Goal: Information Seeking & Learning: Learn about a topic

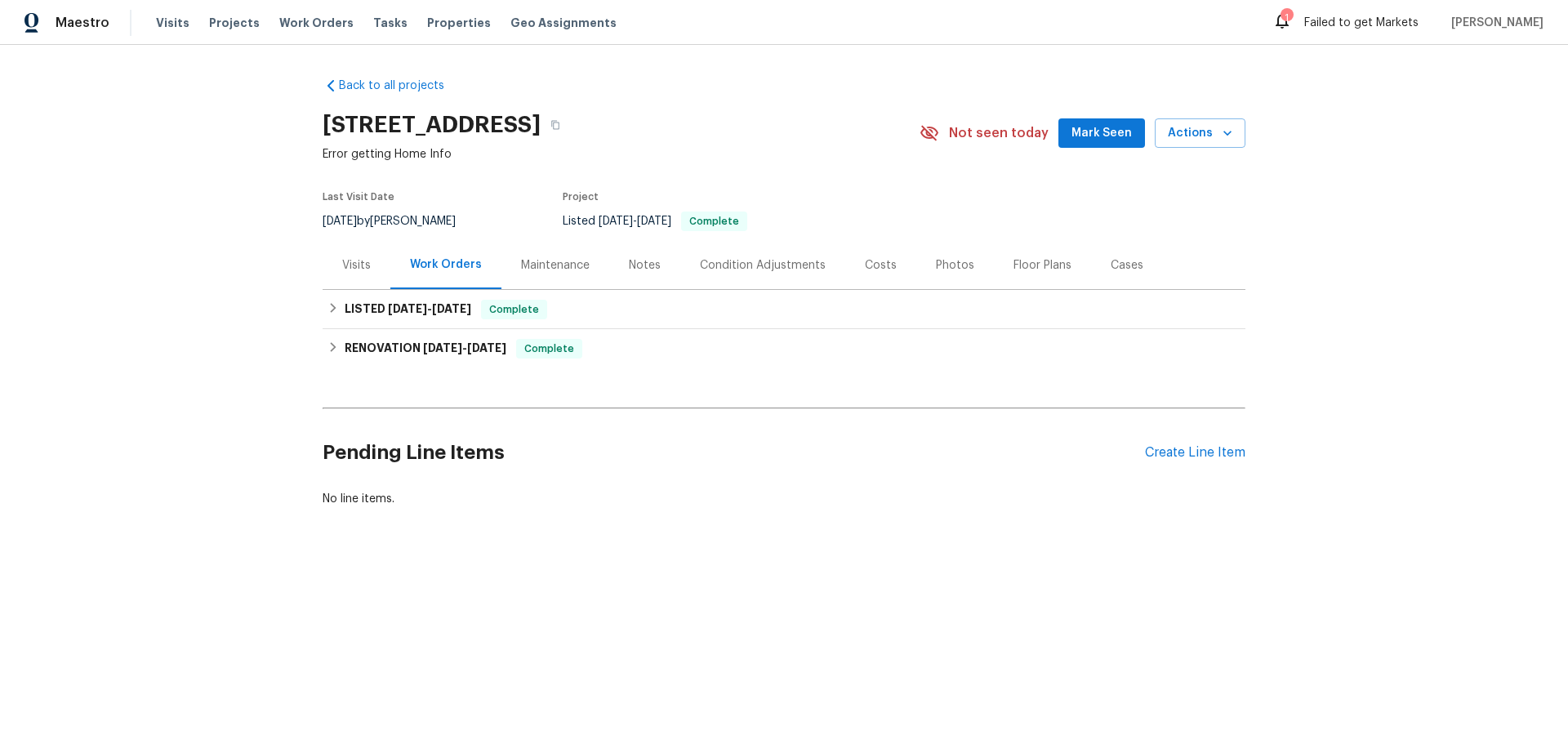
click at [566, 265] on div "Maintenance" at bounding box center [555, 266] width 68 height 16
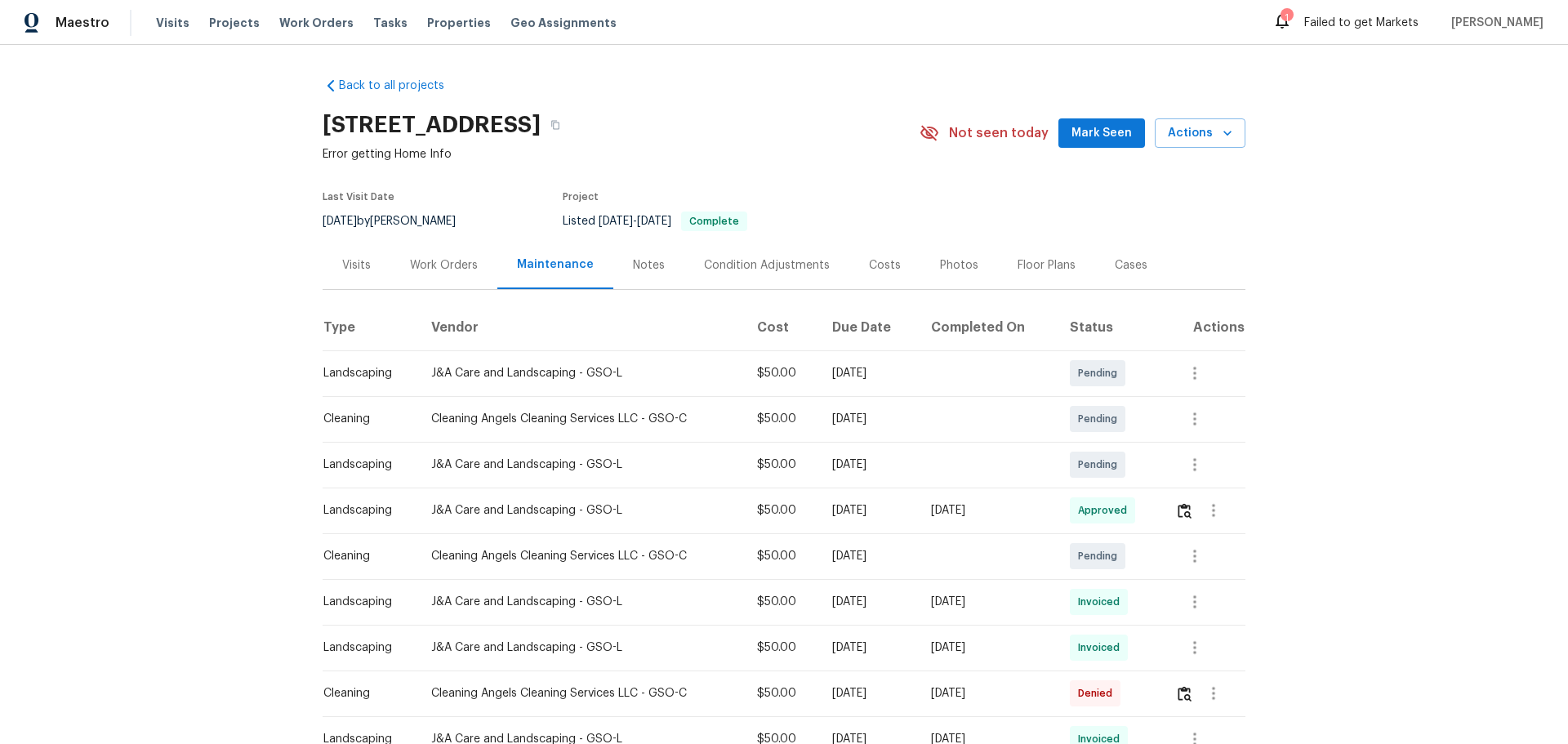
click at [421, 272] on div "Work Orders" at bounding box center [444, 266] width 68 height 16
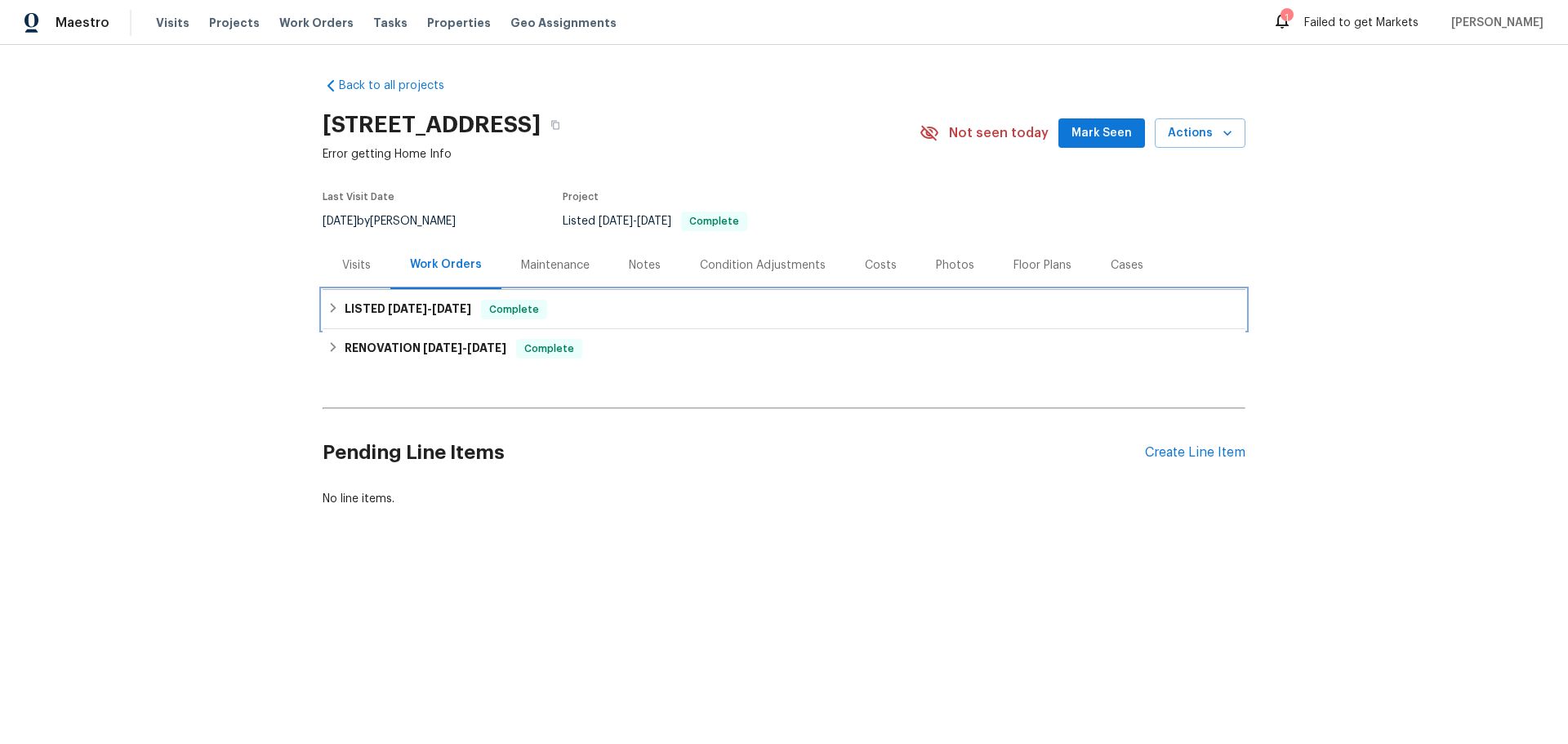
click at [409, 321] on div "LISTED [DATE] - [DATE] Complete" at bounding box center [784, 310] width 923 height 39
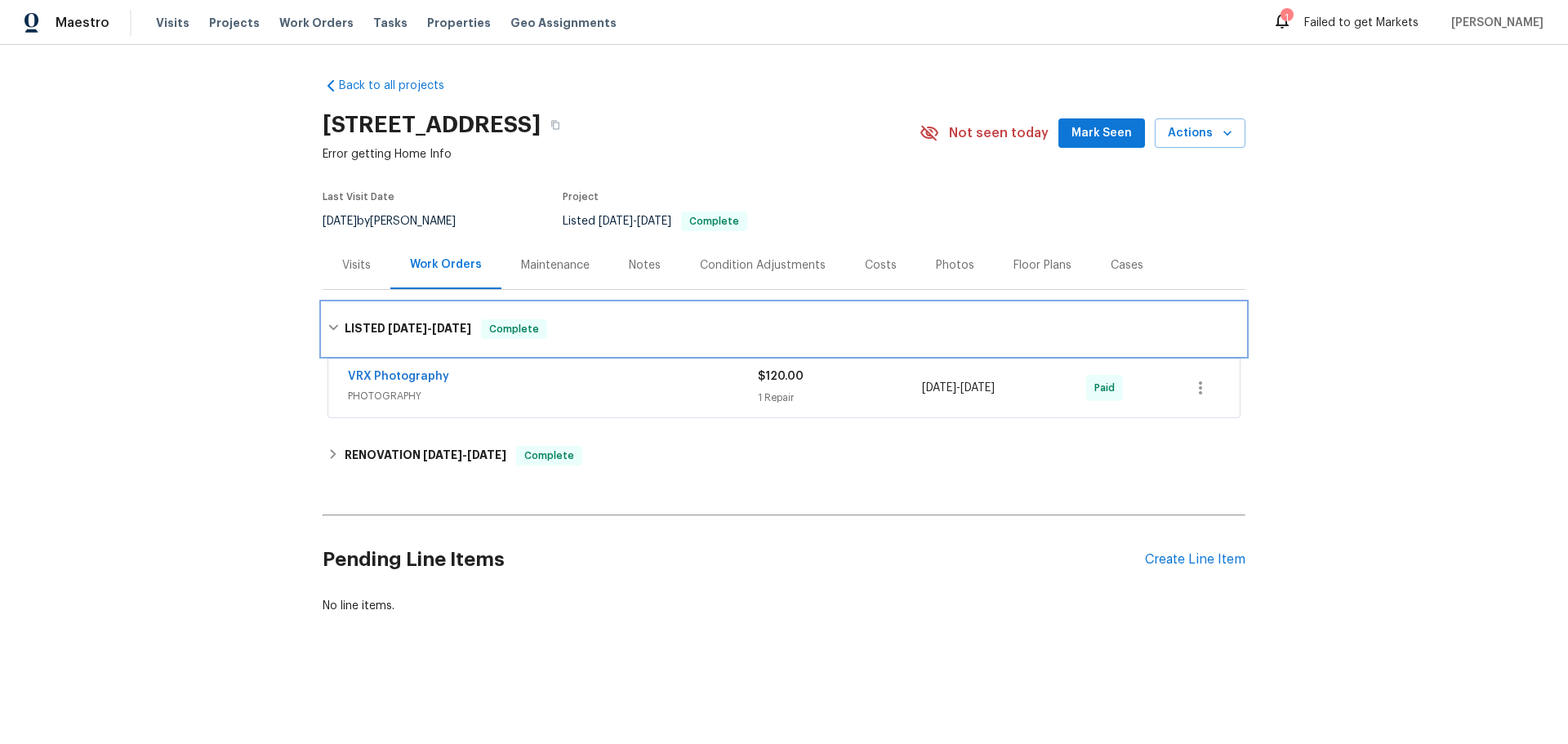
click at [409, 321] on h6 "LISTED [DATE] - [DATE]" at bounding box center [407, 329] width 127 height 20
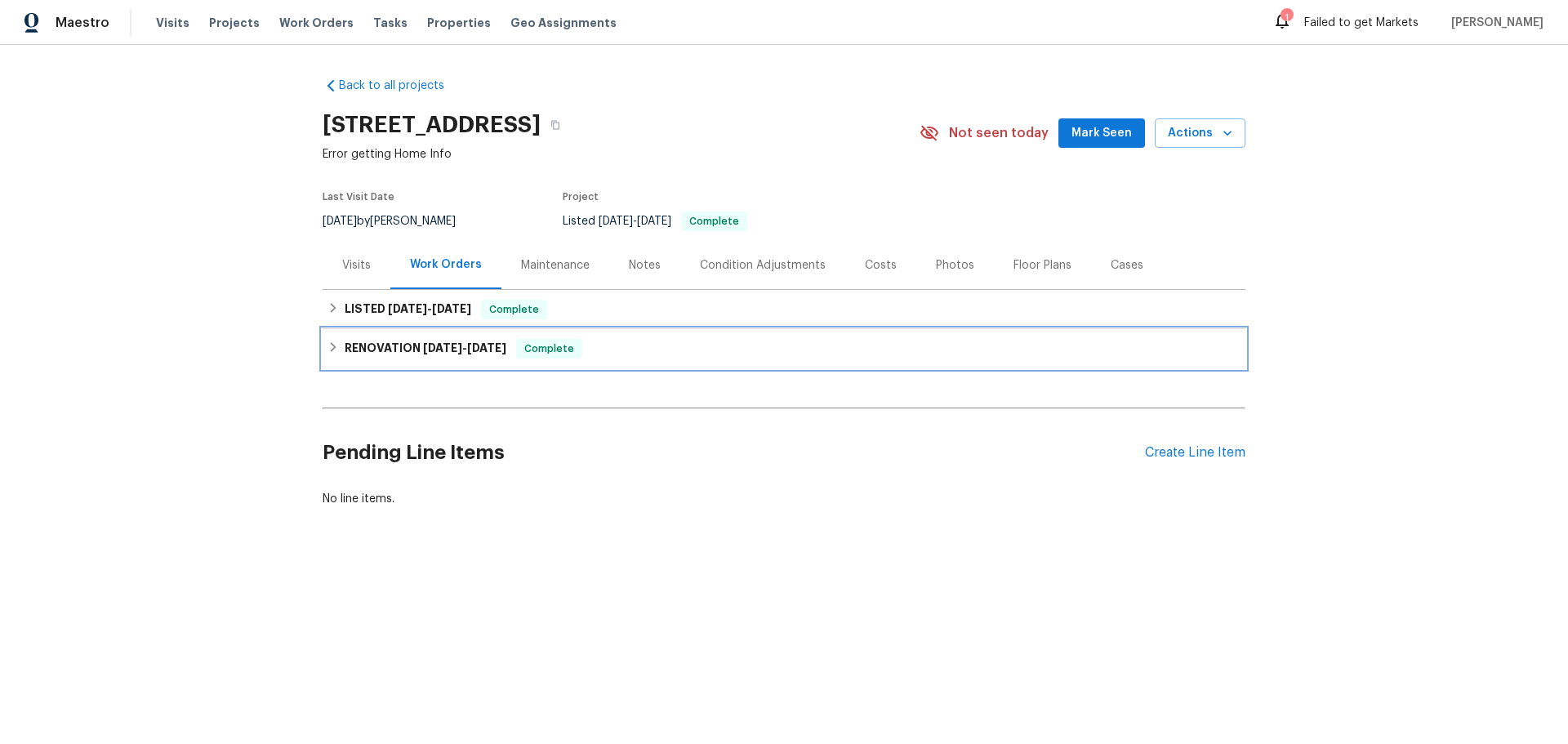
click at [448, 362] on div "RENOVATION [DATE] - [DATE] Complete" at bounding box center [784, 349] width 923 height 39
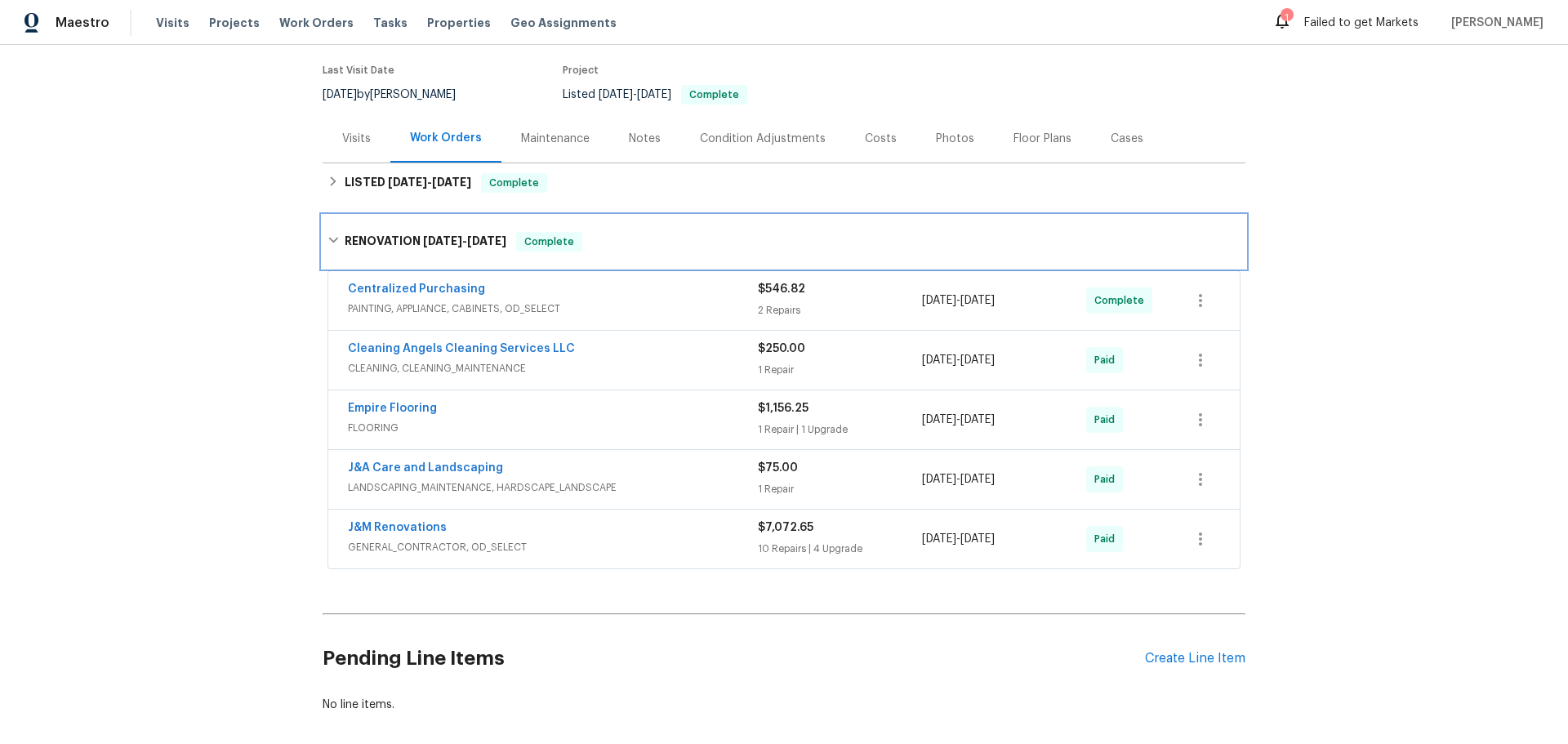
scroll to position [163, 0]
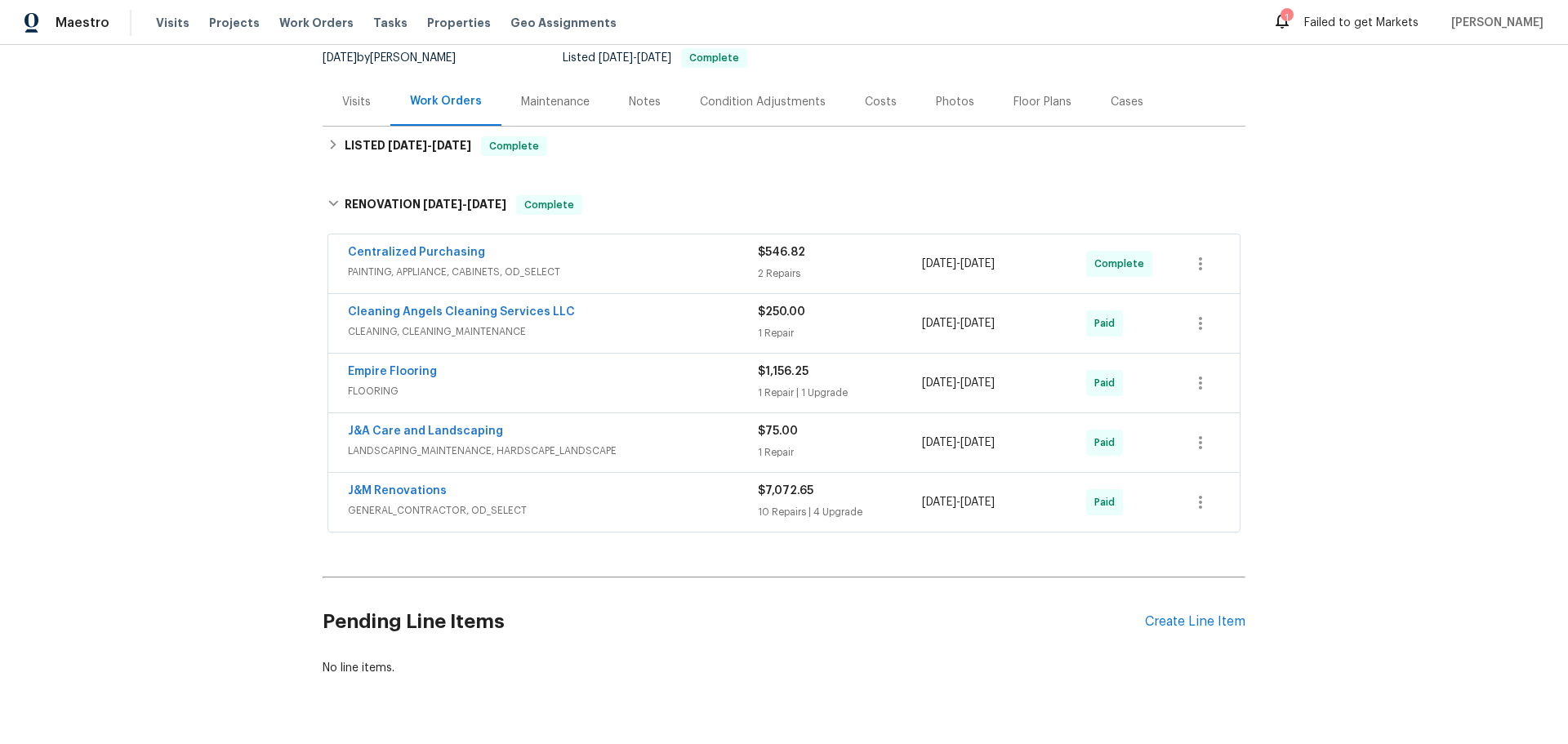
click at [500, 375] on div "Empire Flooring" at bounding box center [553, 373] width 410 height 20
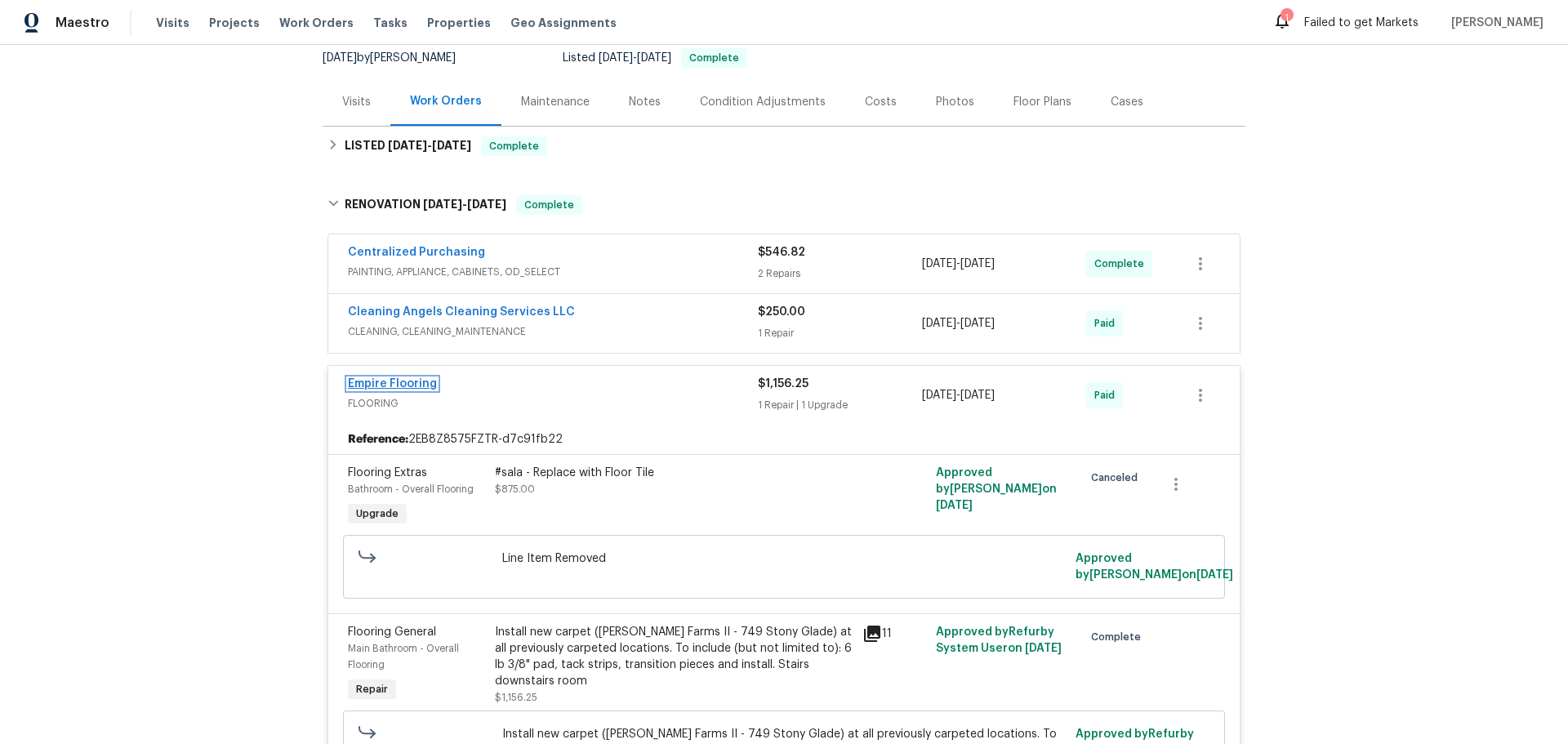
click at [383, 383] on link "Empire Flooring" at bounding box center [392, 383] width 89 height 12
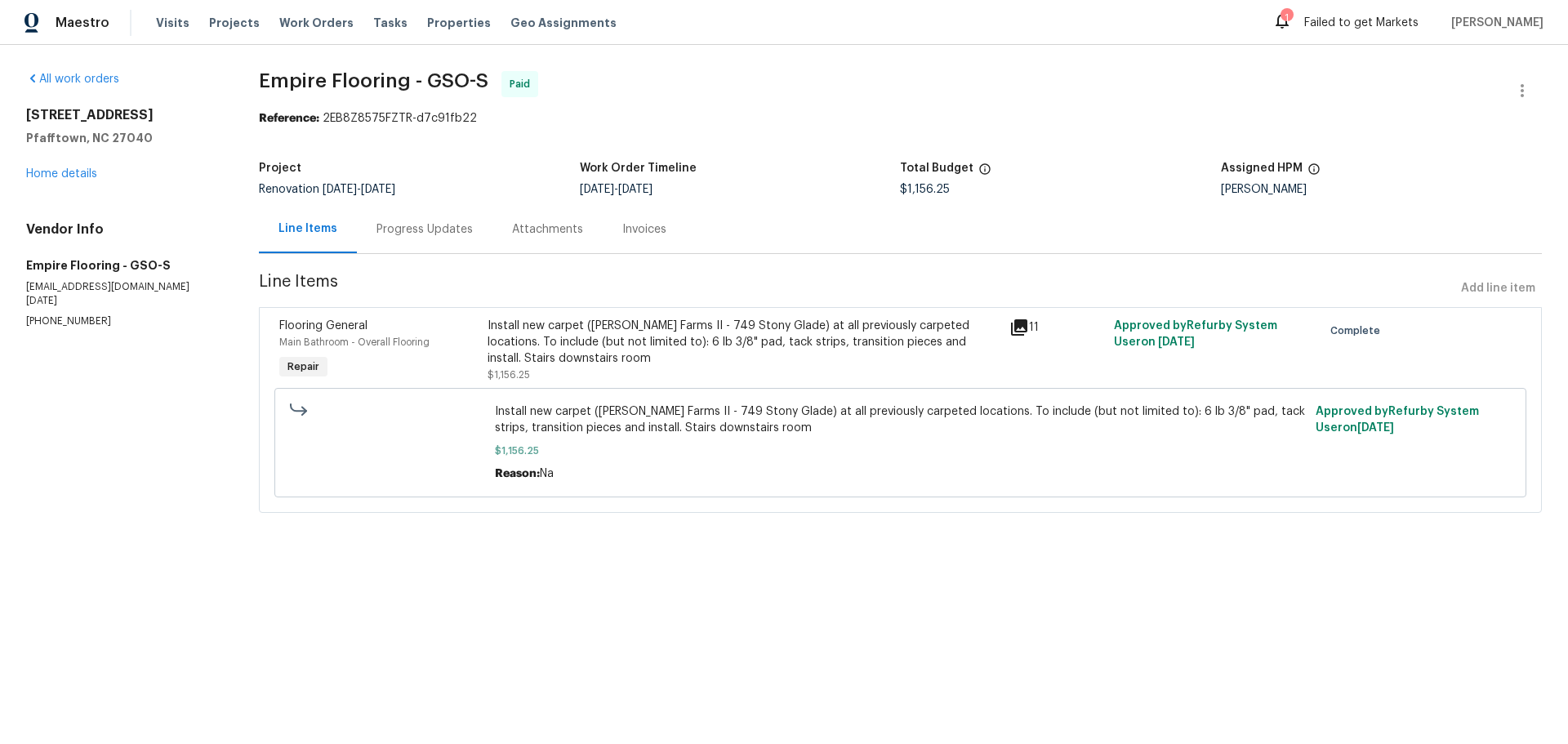
click at [1015, 328] on icon at bounding box center [1019, 328] width 16 height 16
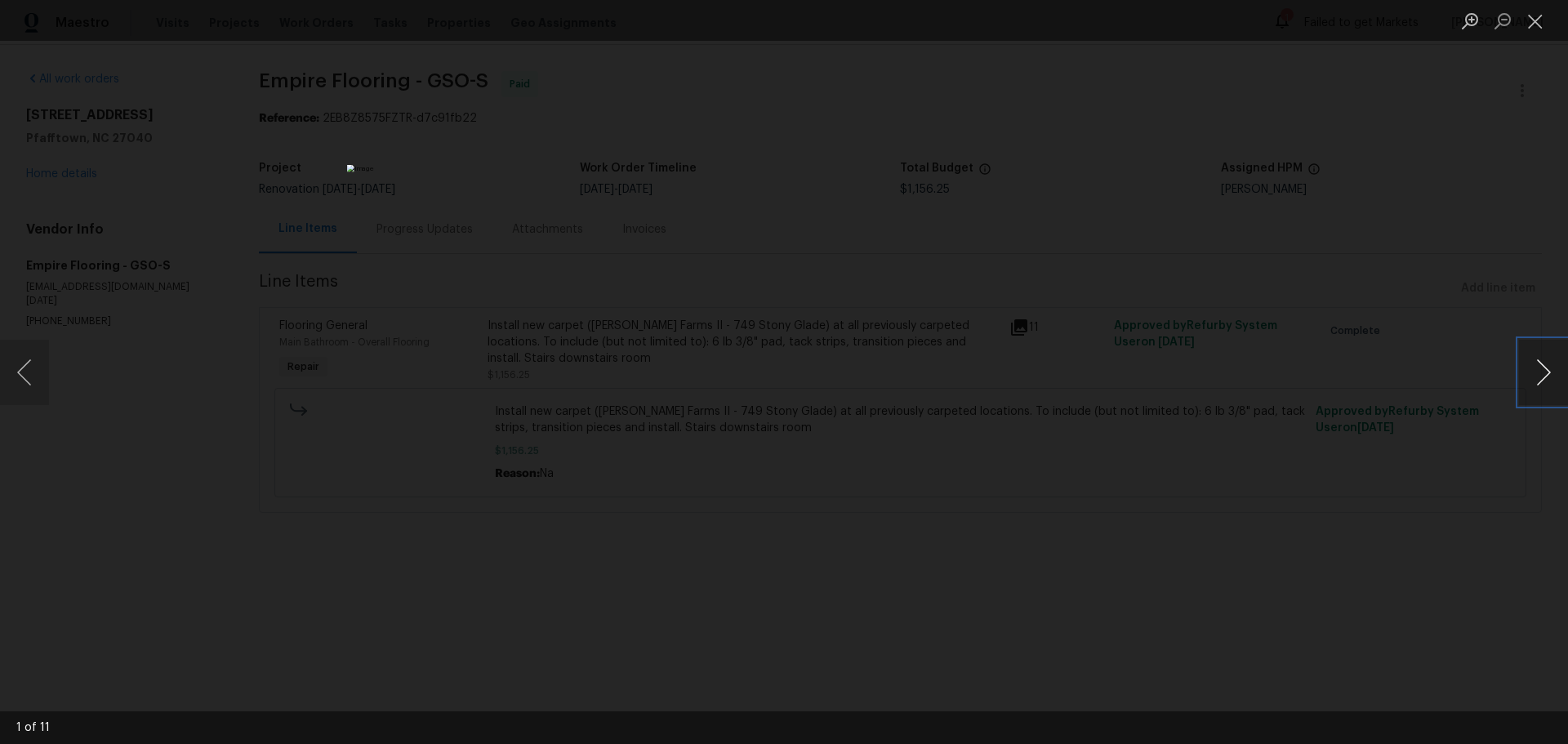
click at [1538, 364] on button "Next image" at bounding box center [1543, 372] width 49 height 66
click at [1539, 364] on button "Next image" at bounding box center [1543, 372] width 49 height 66
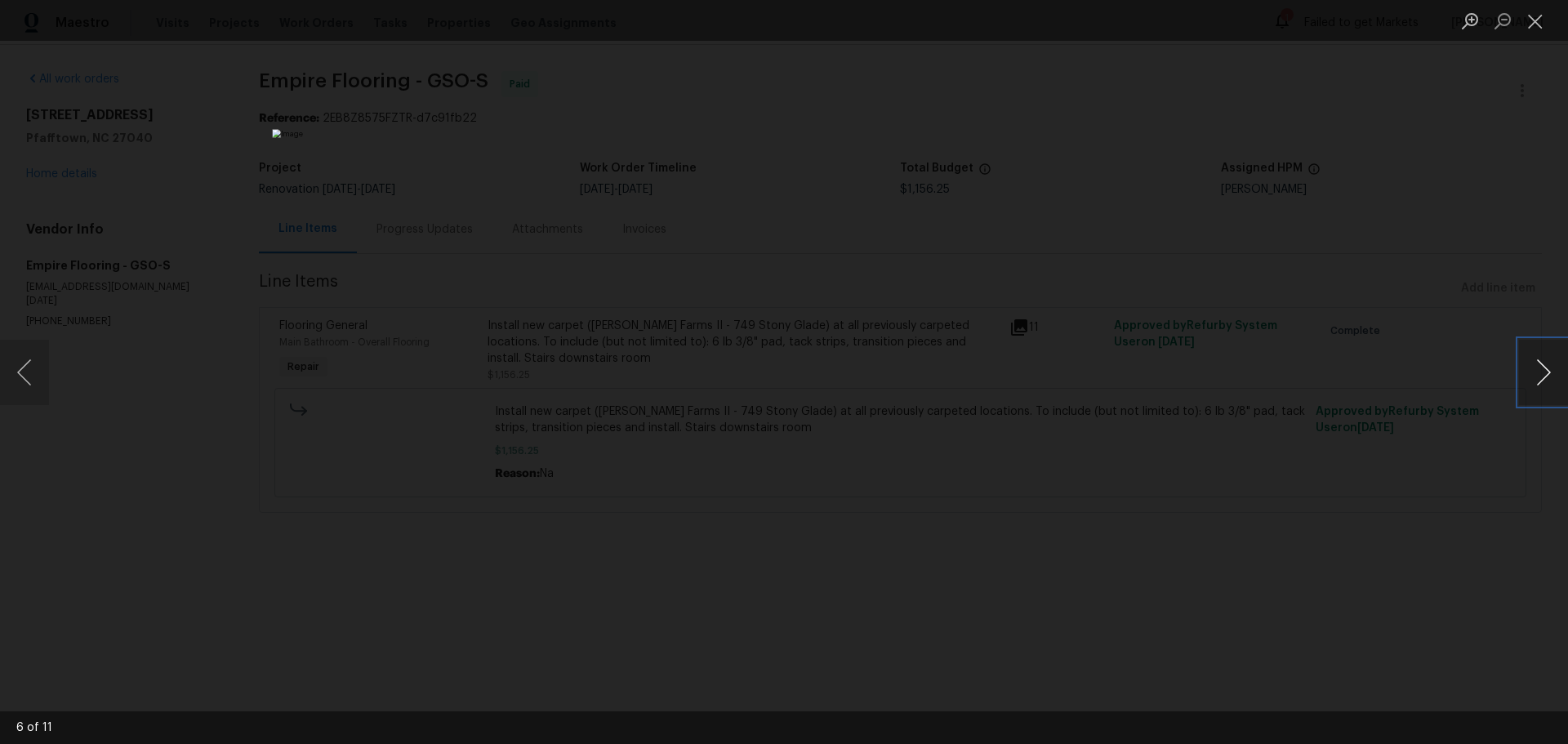
click at [1539, 364] on button "Next image" at bounding box center [1543, 372] width 49 height 66
click at [17, 361] on button "Previous image" at bounding box center [24, 372] width 49 height 66
click at [1547, 353] on button "Next image" at bounding box center [1543, 372] width 49 height 66
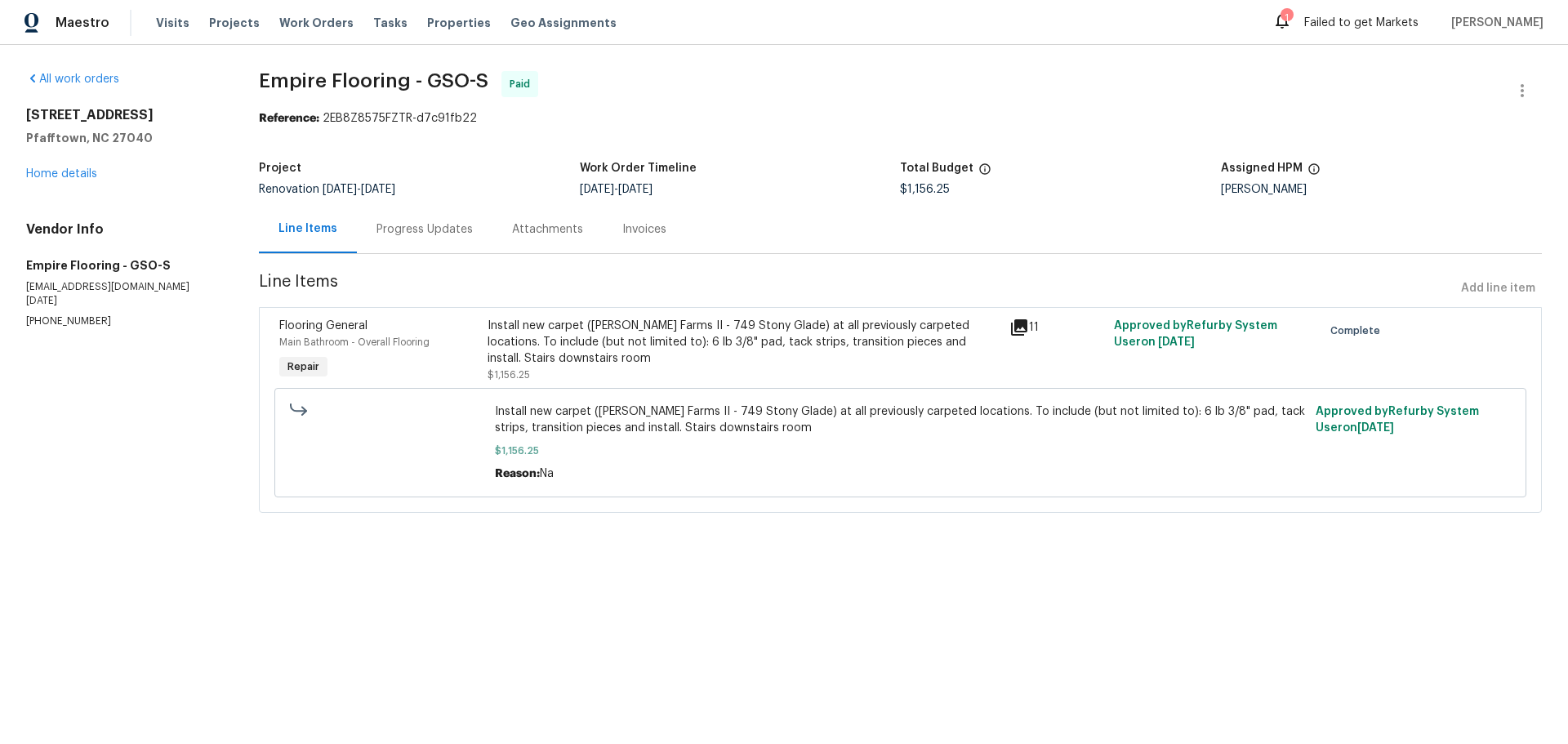
click at [639, 456] on span "$1,156.25" at bounding box center [899, 451] width 810 height 16
click at [647, 357] on div "Install new carpet ([PERSON_NAME] Farms II - 749 Stony Glade) at all previously…" at bounding box center [743, 342] width 512 height 49
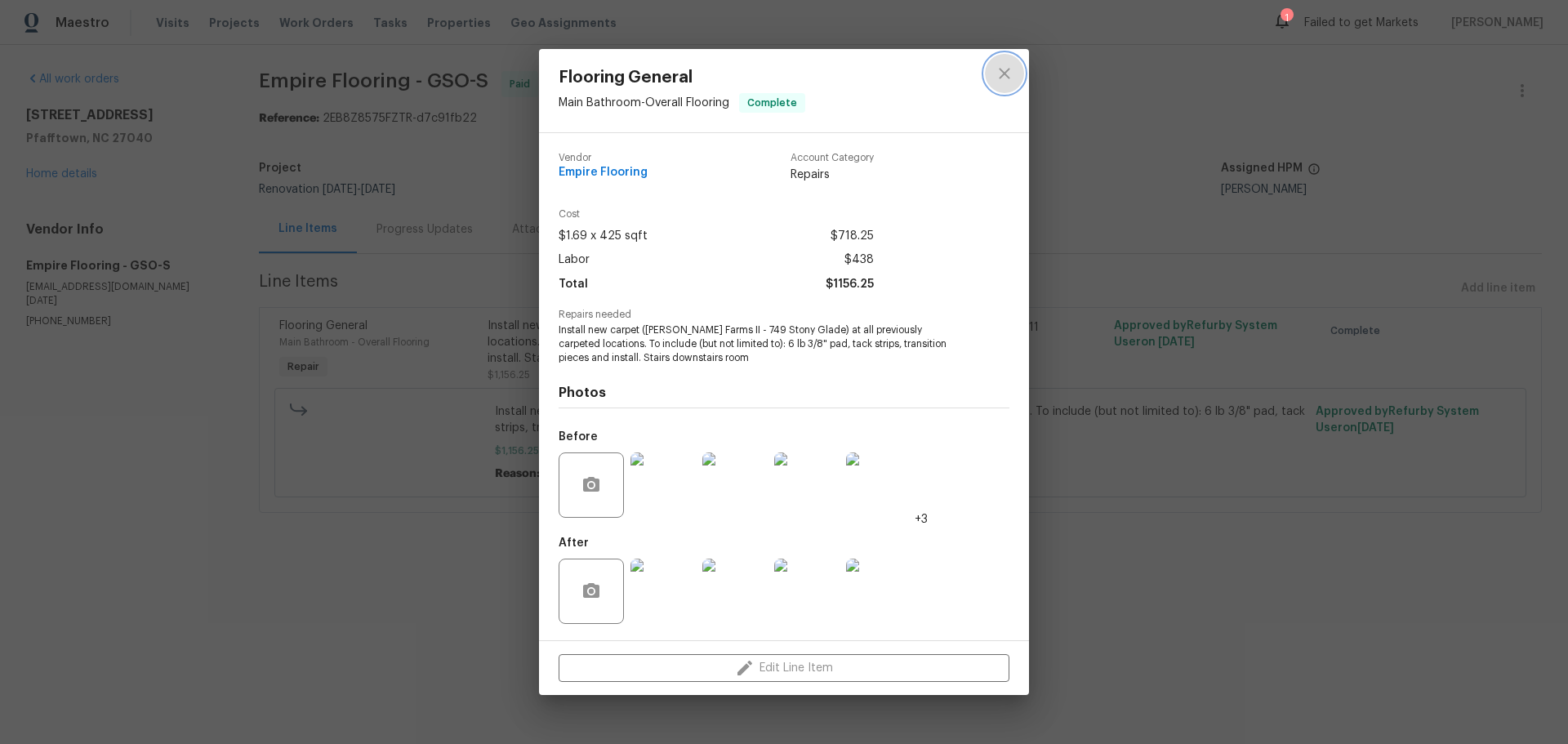
click at [1006, 71] on icon "close" at bounding box center [1004, 74] width 11 height 11
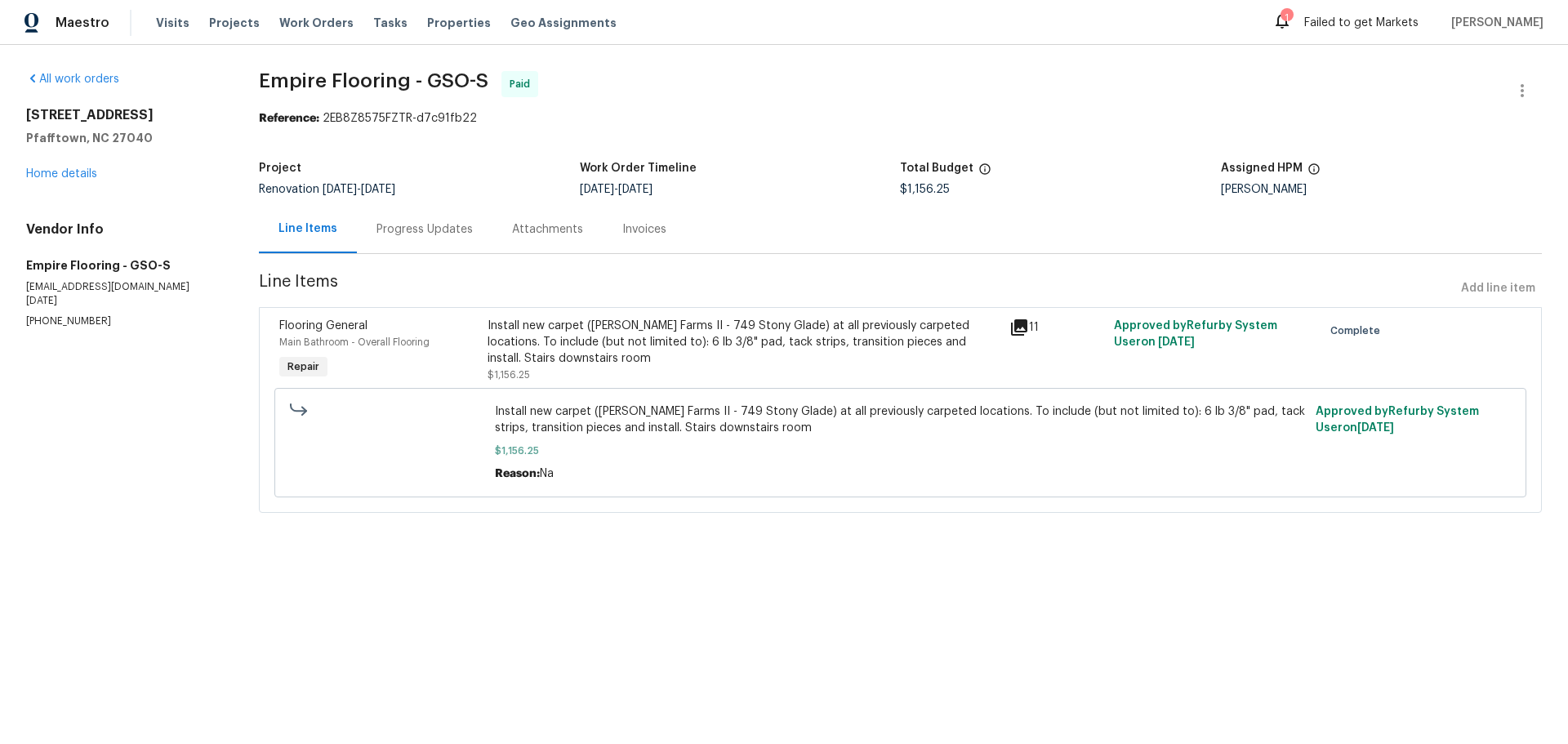
click at [745, 84] on span "Empire Flooring - GSO-S Paid" at bounding box center [880, 91] width 1244 height 39
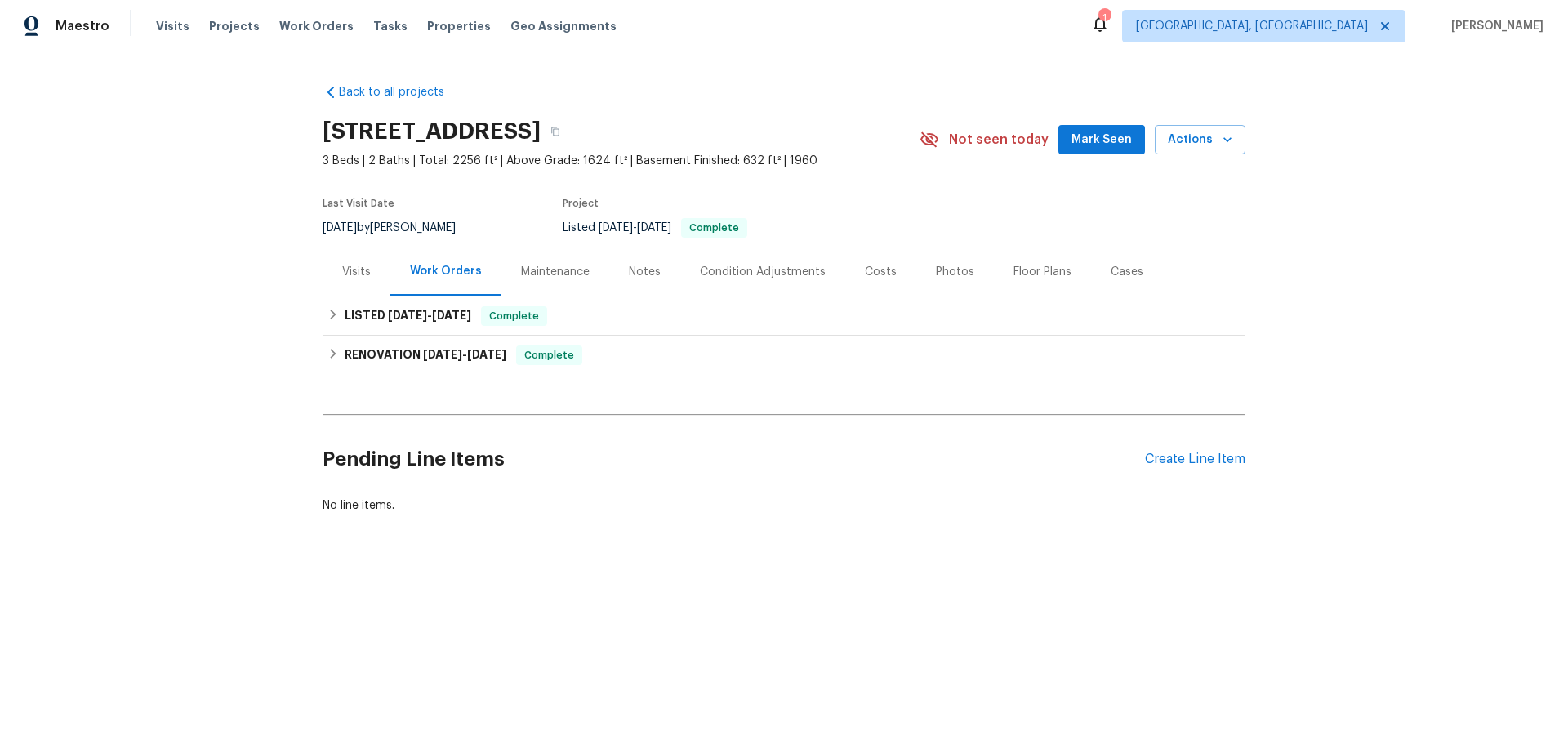
click at [525, 269] on div "Maintenance" at bounding box center [555, 272] width 68 height 16
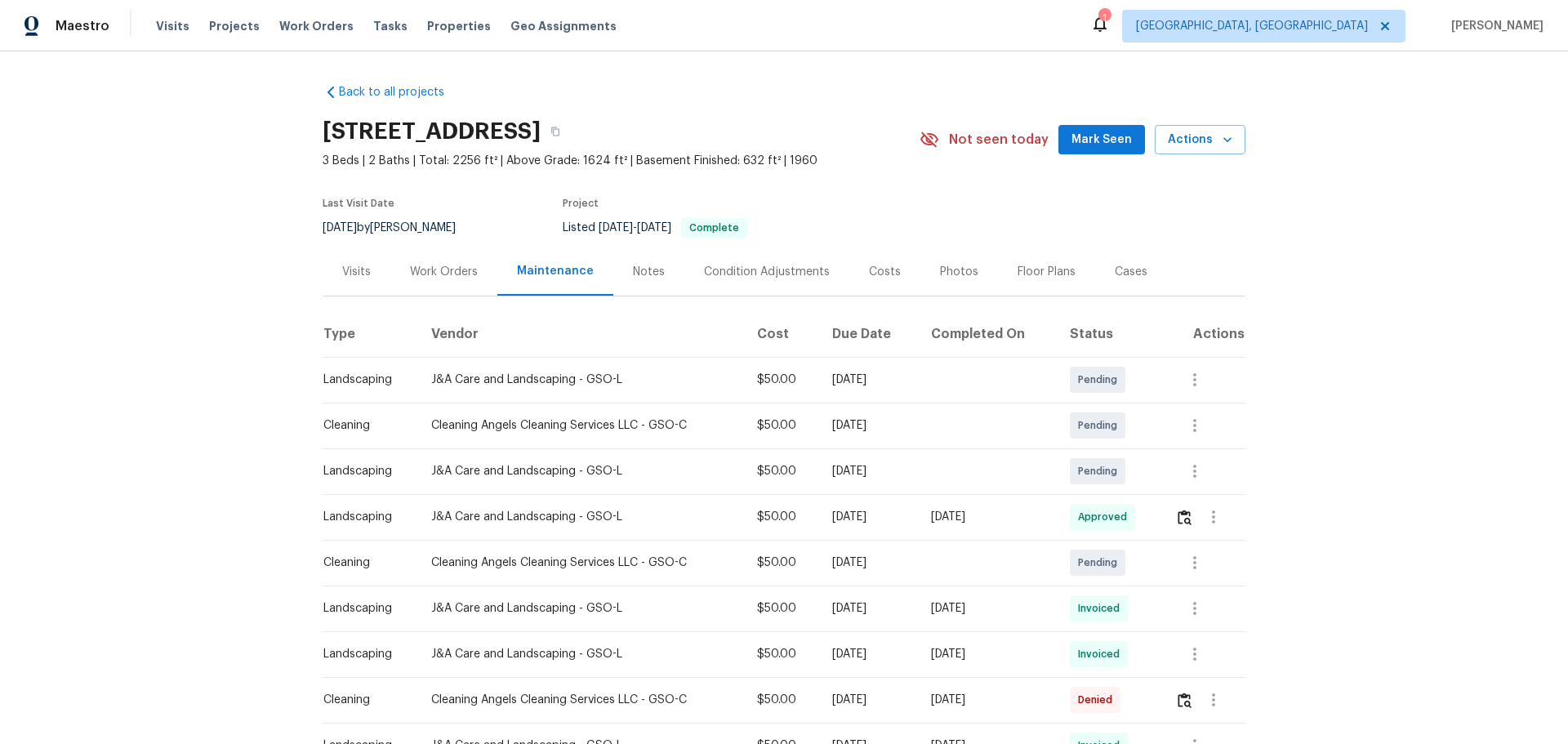
click at [633, 267] on div "Notes" at bounding box center [648, 272] width 31 height 16
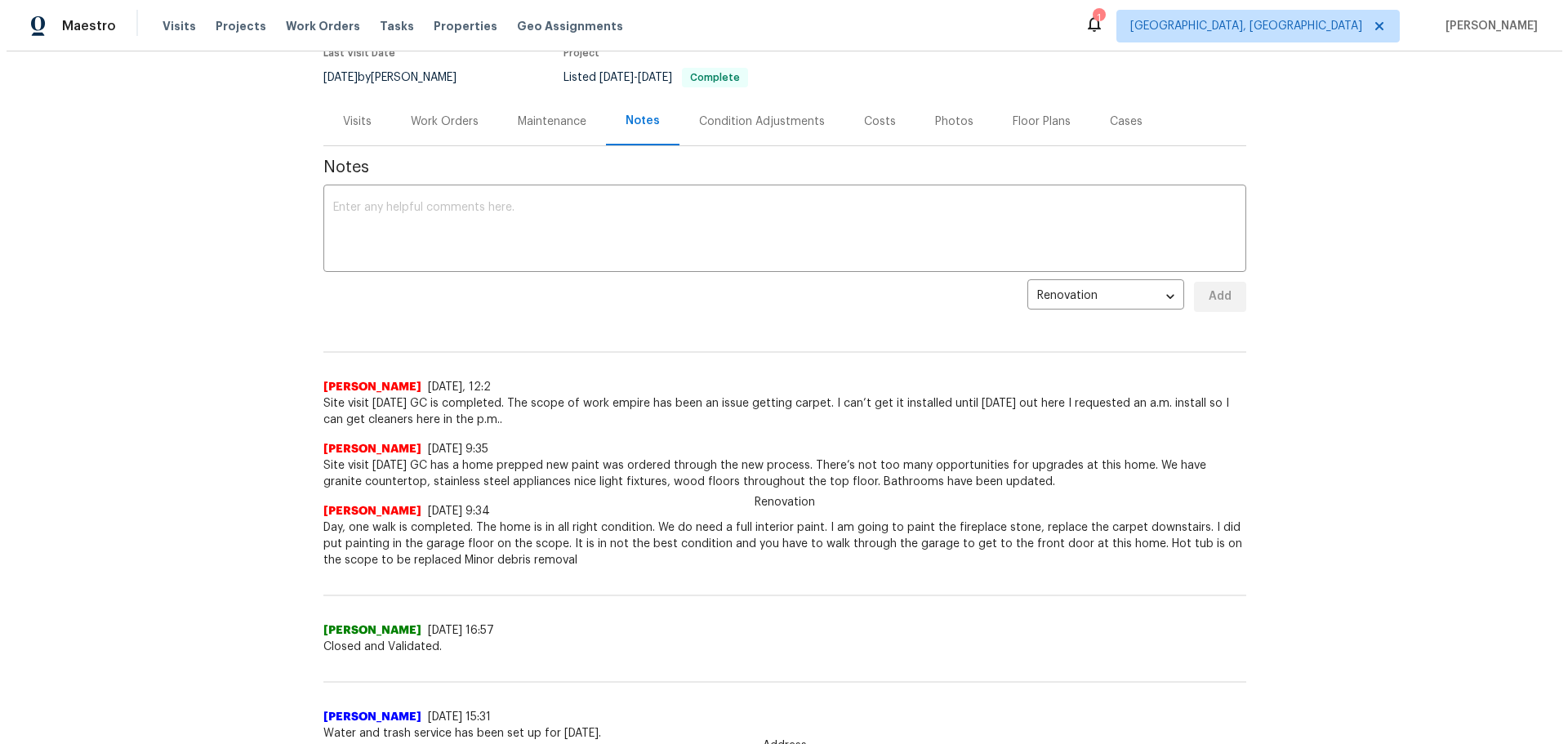
scroll to position [163, 0]
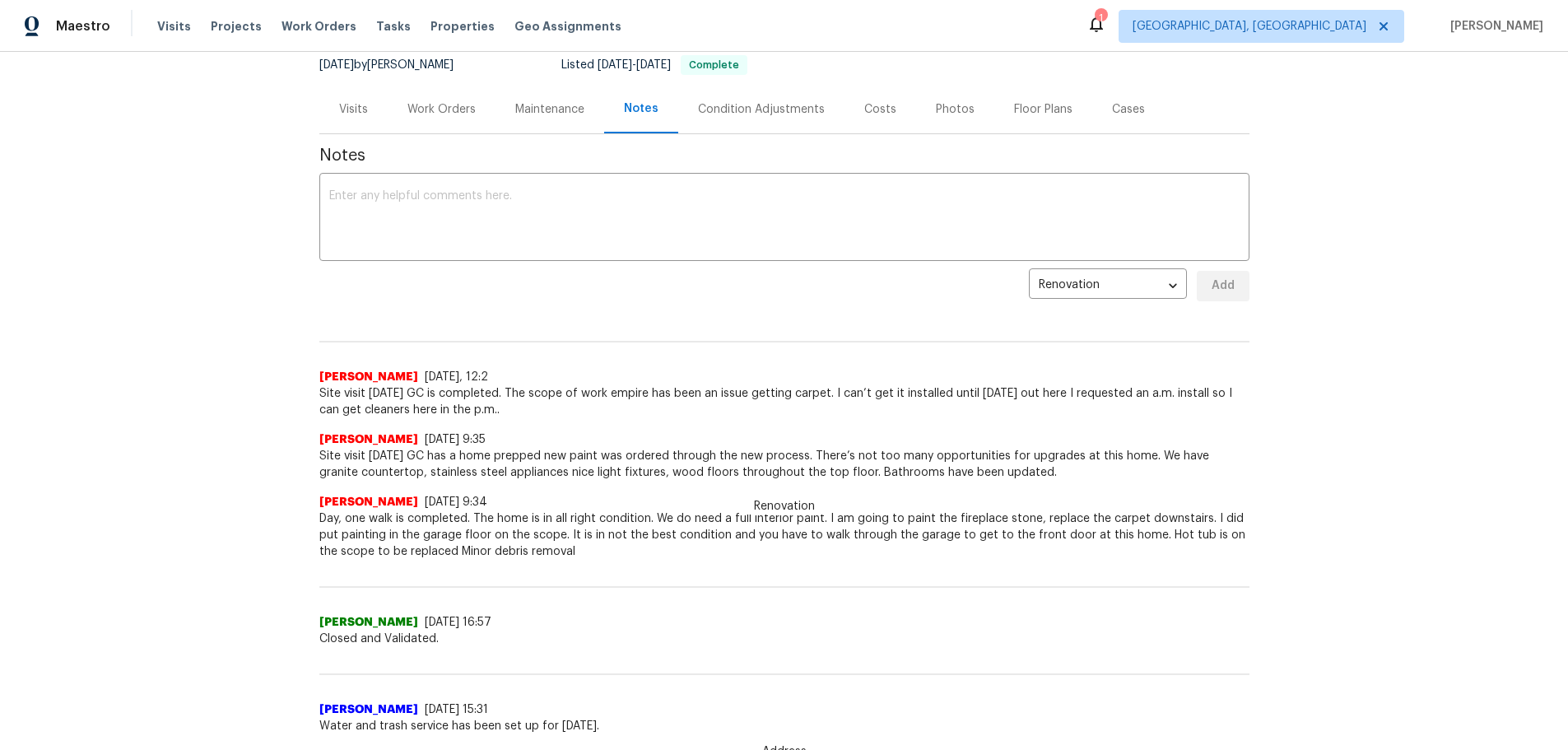
click at [708, 337] on div "Renovation Ken Romain 6/17/25, 12:2 Site visit today GC is completed. The scope…" at bounding box center [784, 366] width 930 height 104
click at [537, 102] on div "Maintenance" at bounding box center [550, 109] width 69 height 16
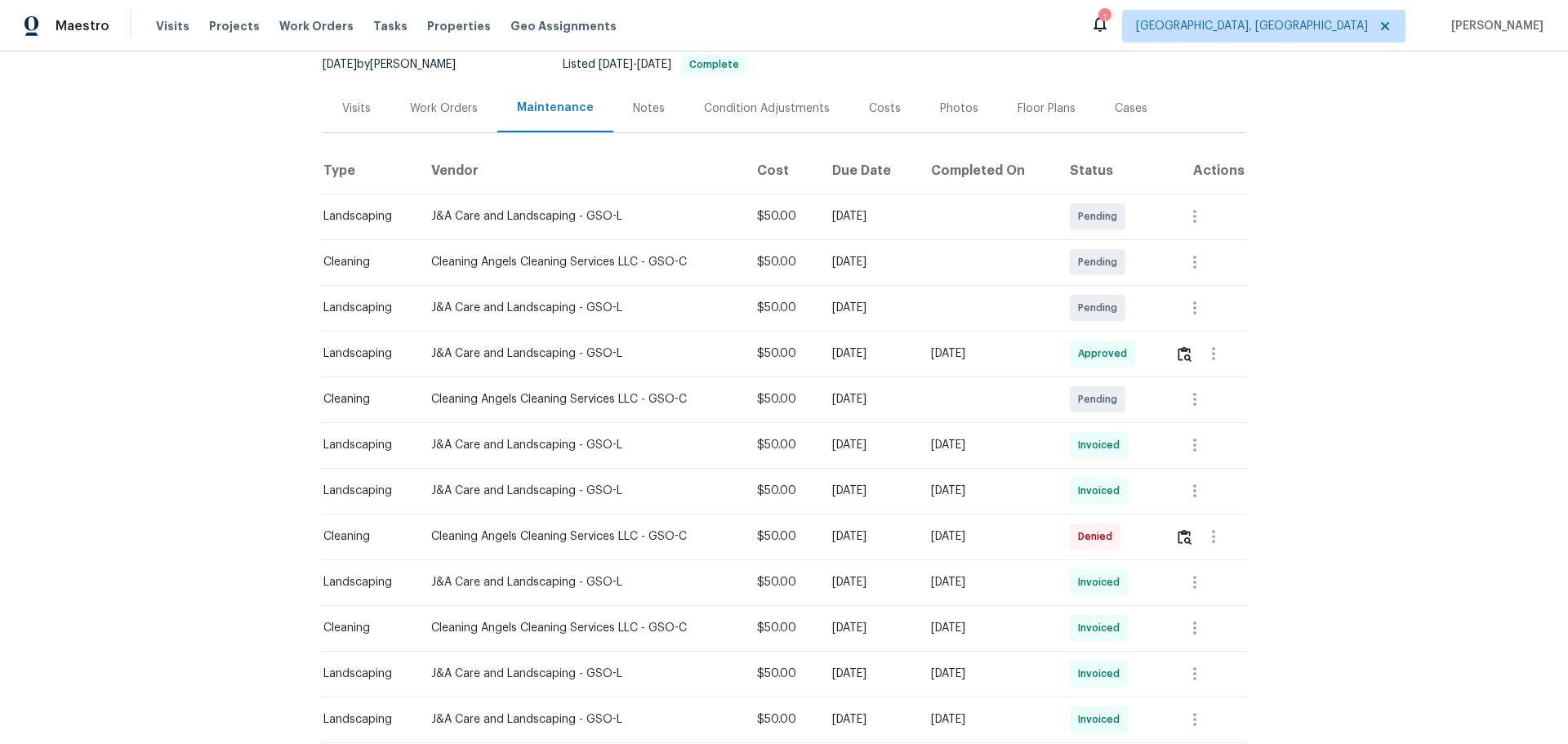
click at [359, 97] on div "Visits" at bounding box center [356, 109] width 68 height 48
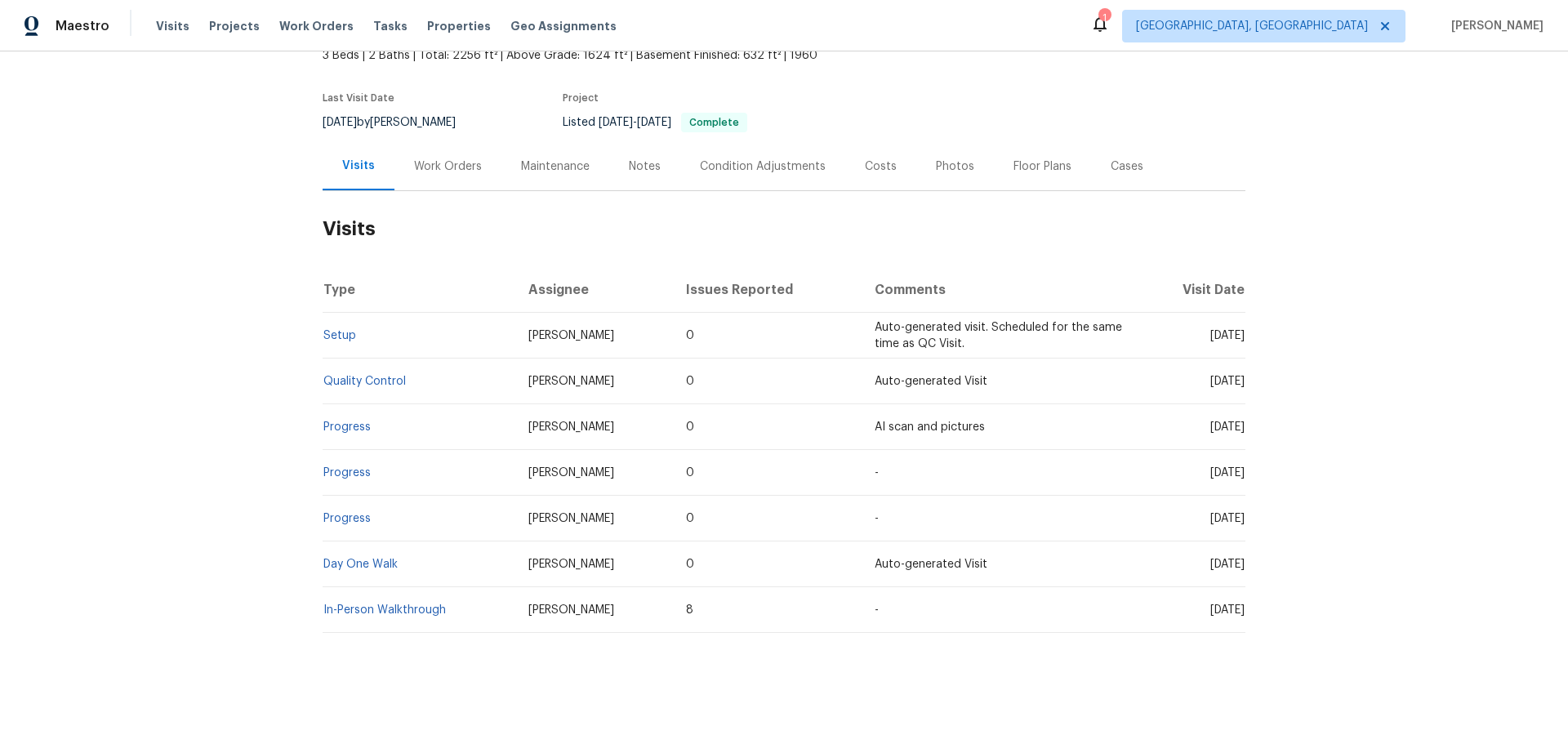
scroll to position [118, 0]
click at [245, 201] on div "Back to all projects 3230 High Cliffs Rd, Pfafftown, NC 27040 3 Beds | 2 Baths …" at bounding box center [784, 398] width 1568 height 693
